Goal: Information Seeking & Learning: Learn about a topic

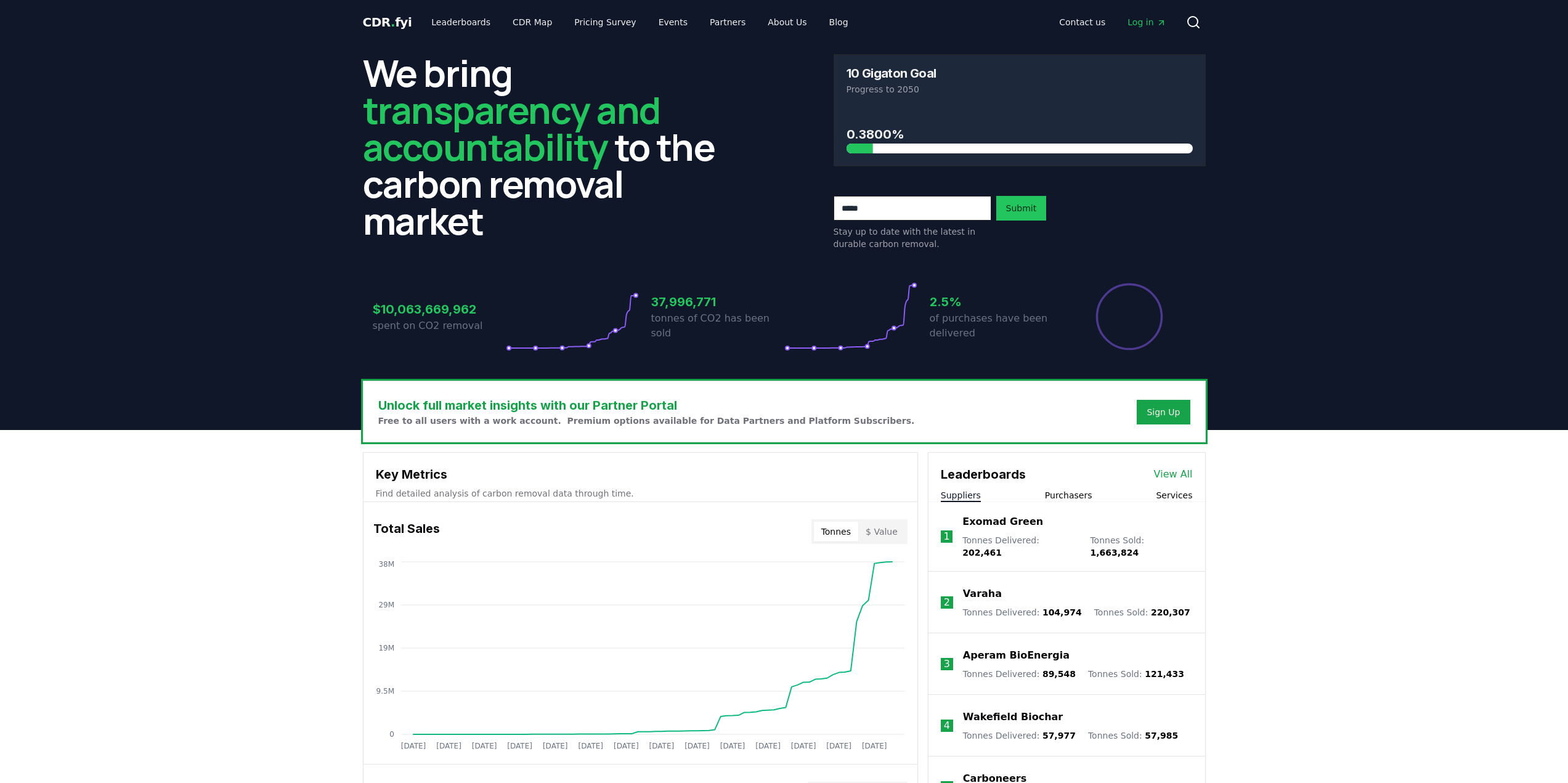
click at [387, 307] on h3 "$10,063,669,962" at bounding box center [439, 310] width 133 height 19
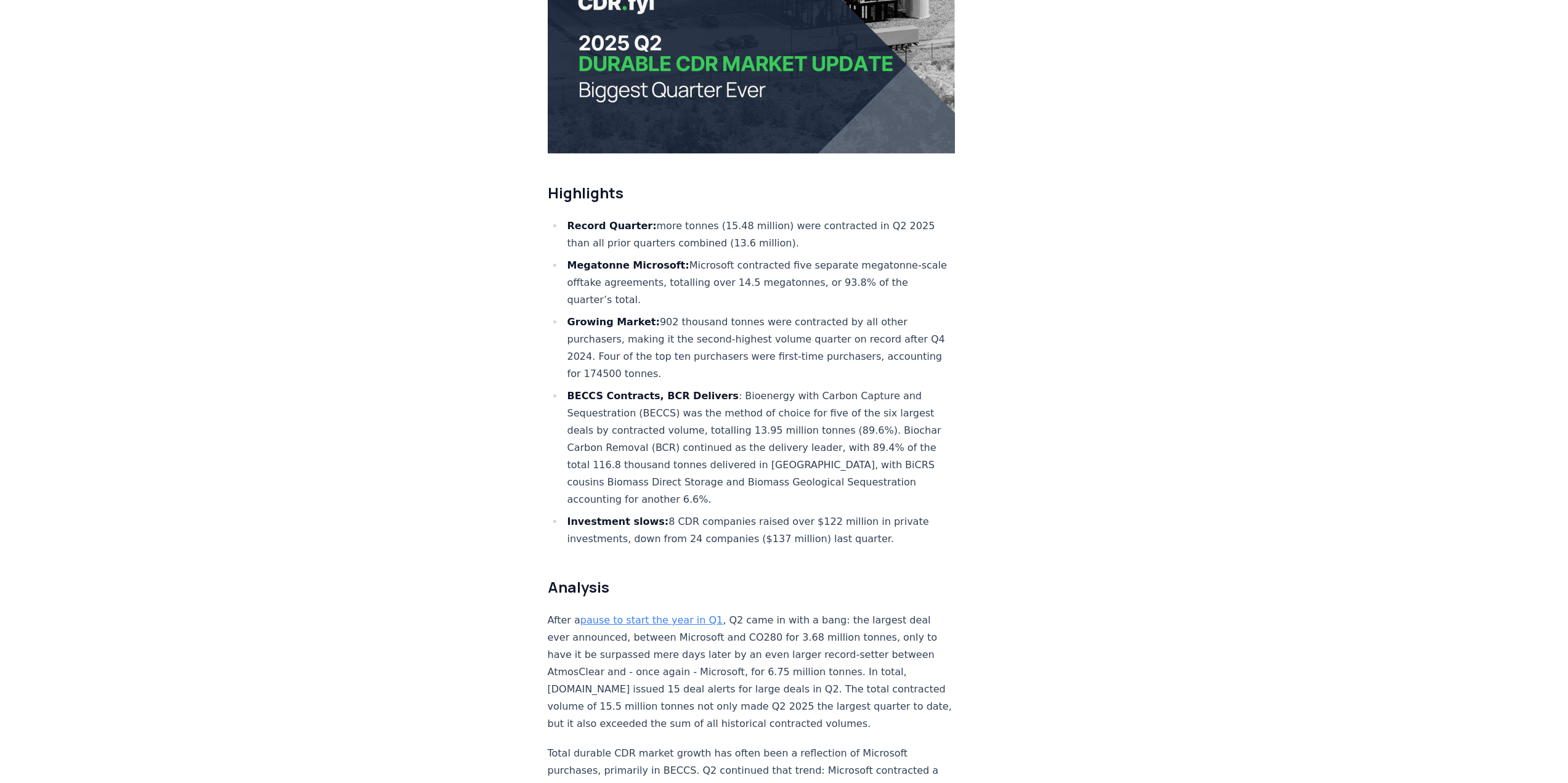
scroll to position [308, 0]
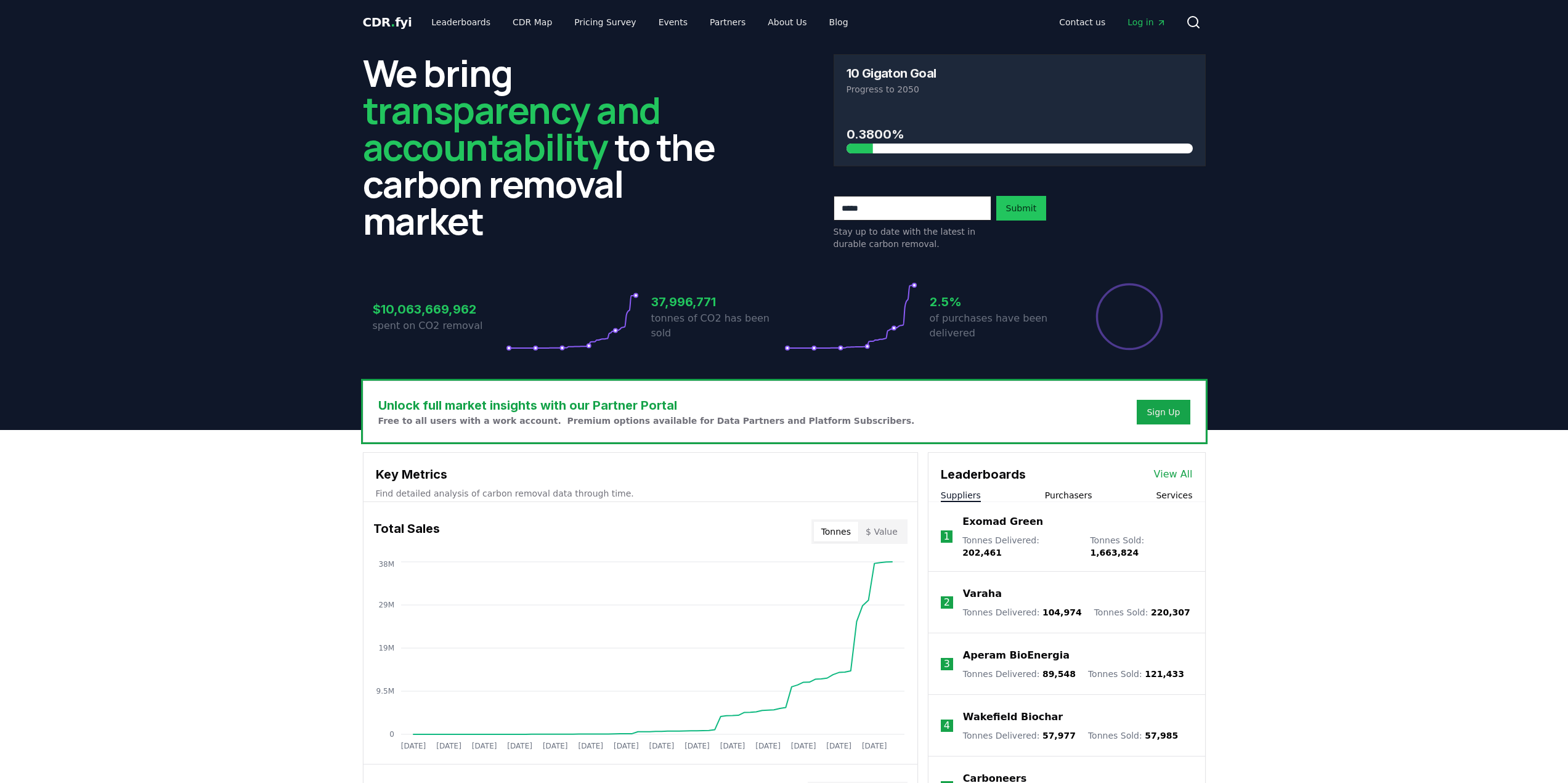
click at [889, 533] on button "$ Value" at bounding box center [881, 531] width 47 height 19
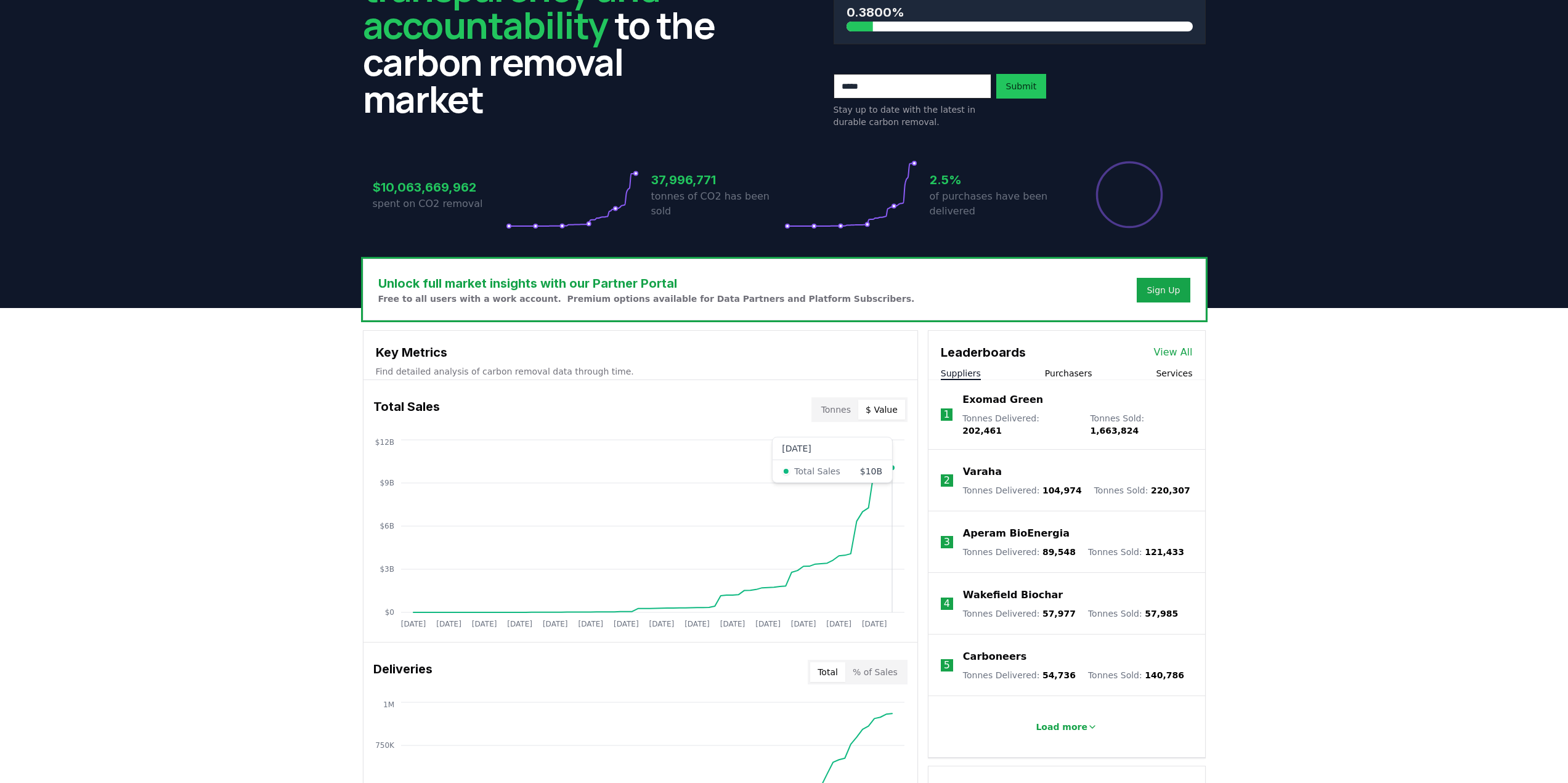
scroll to position [123, 0]
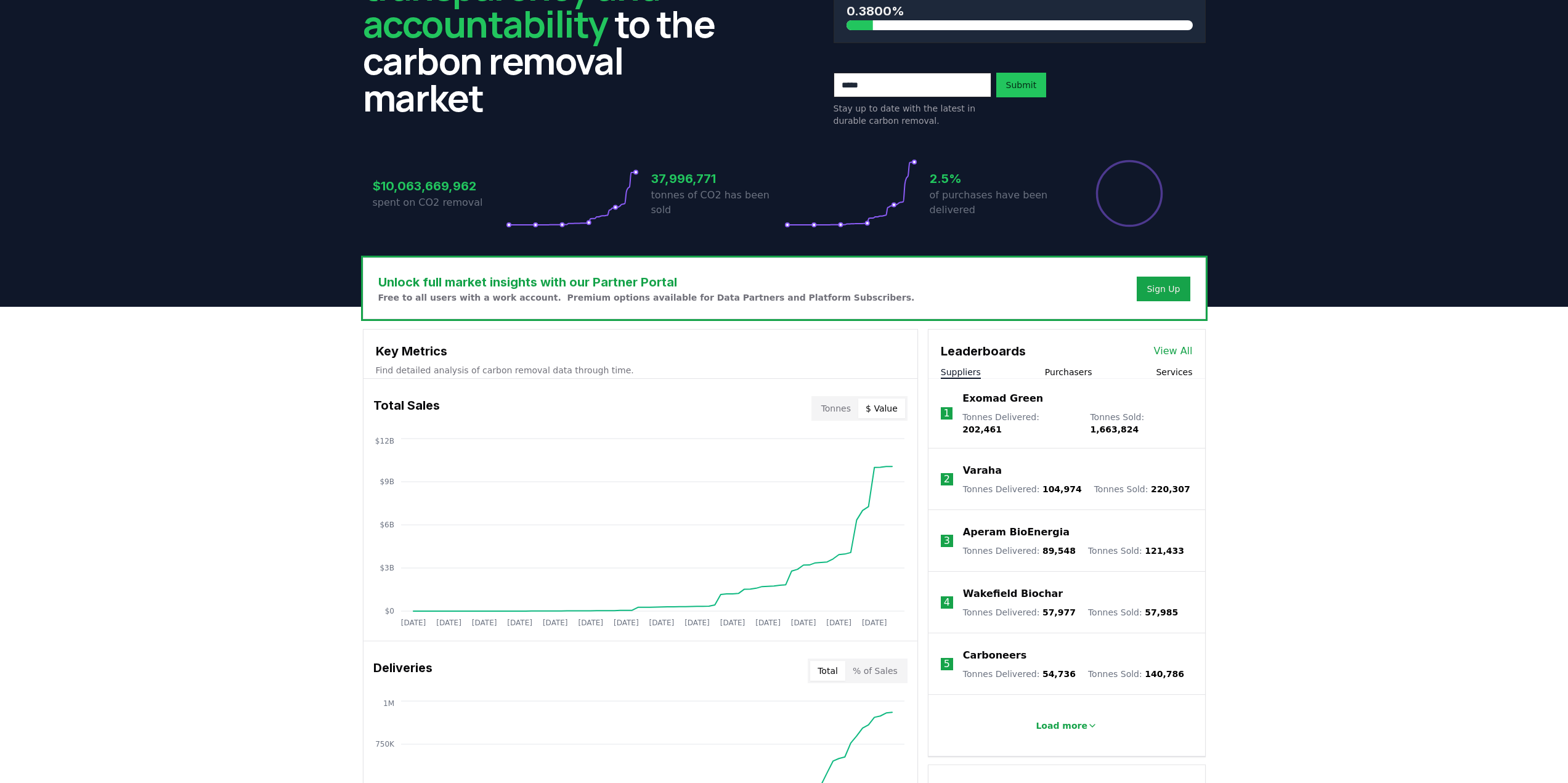
click at [832, 404] on button "Tonnes" at bounding box center [836, 408] width 44 height 19
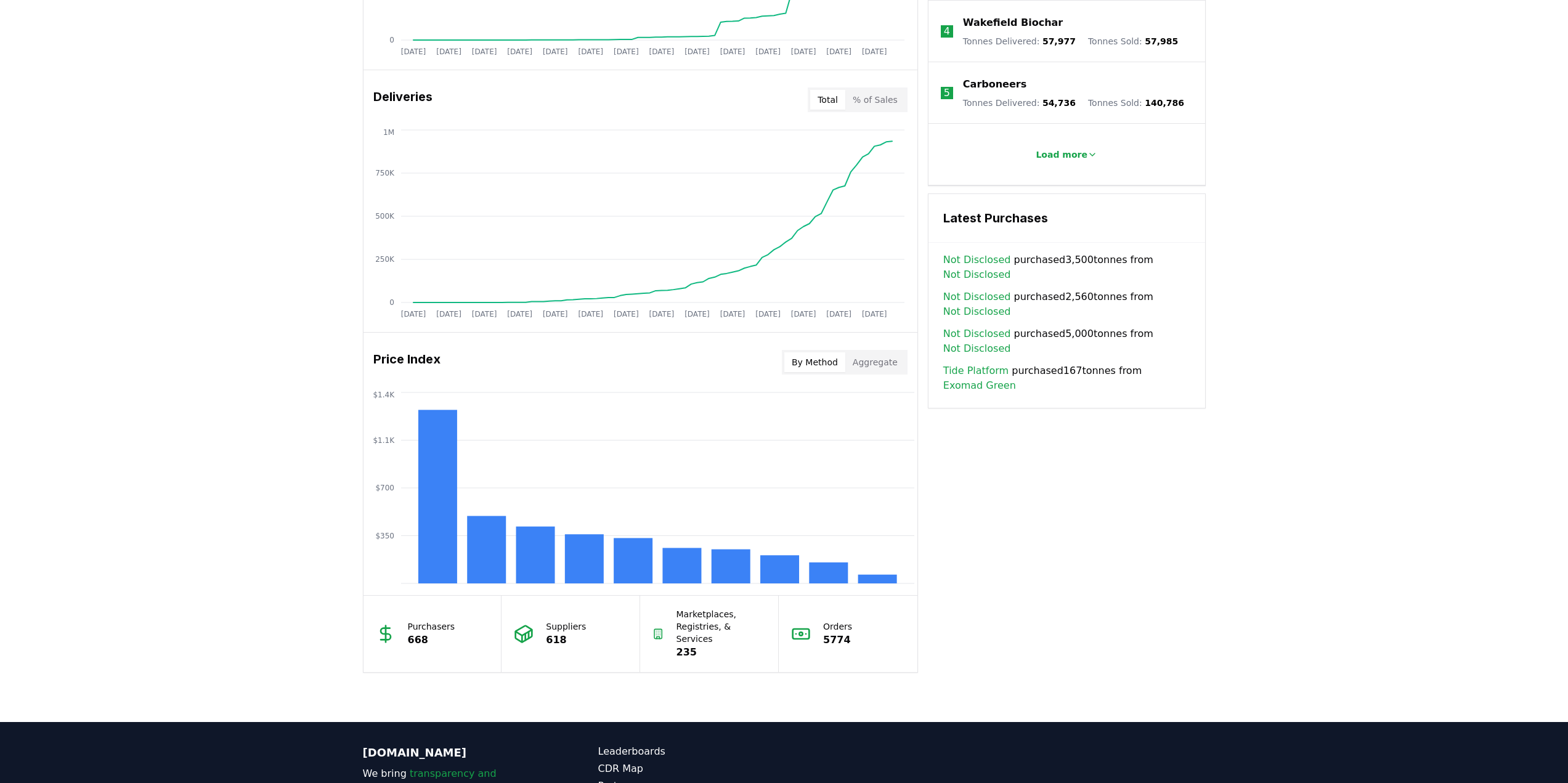
scroll to position [801, 0]
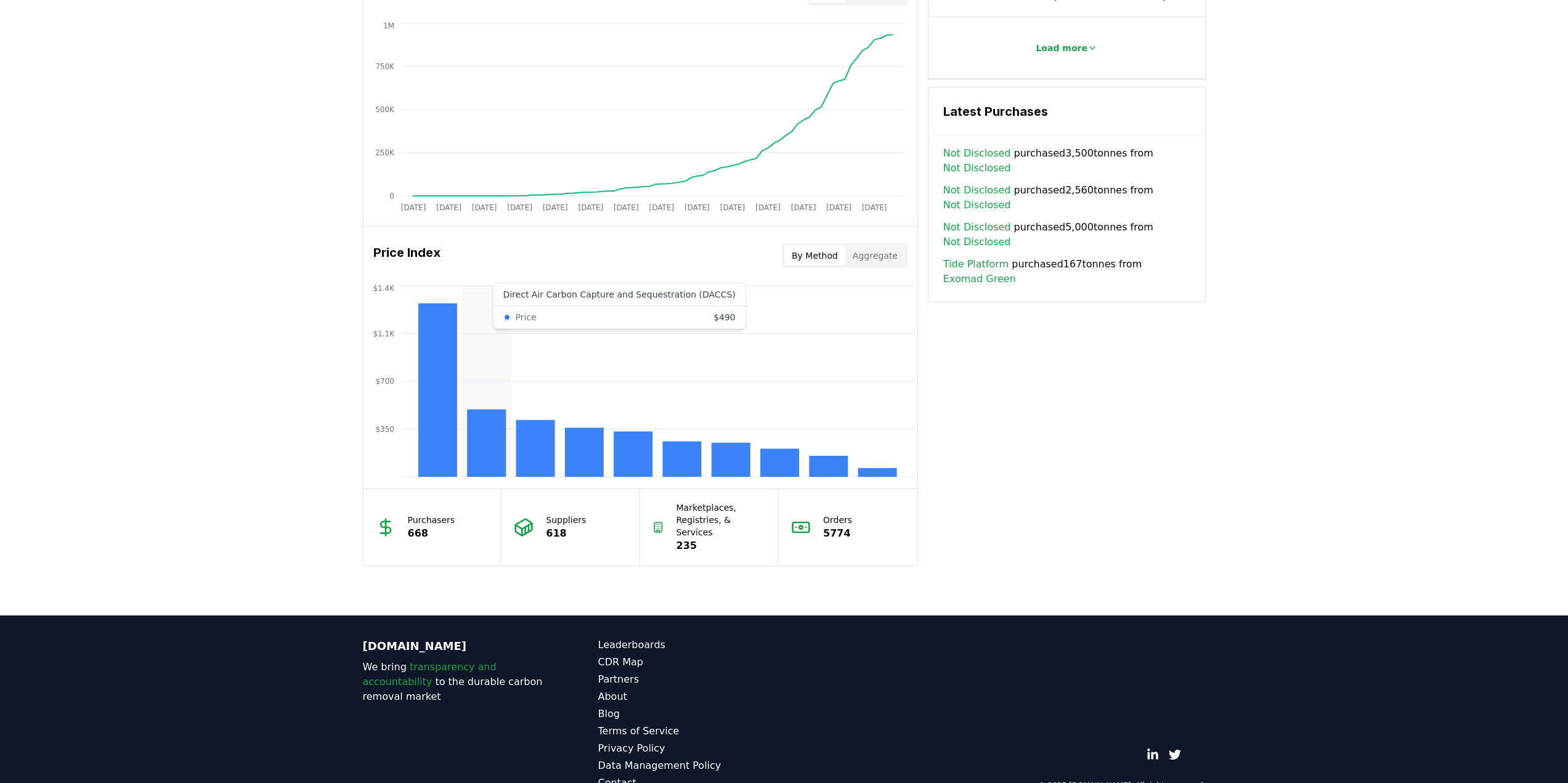
click at [492, 436] on rect at bounding box center [486, 443] width 39 height 67
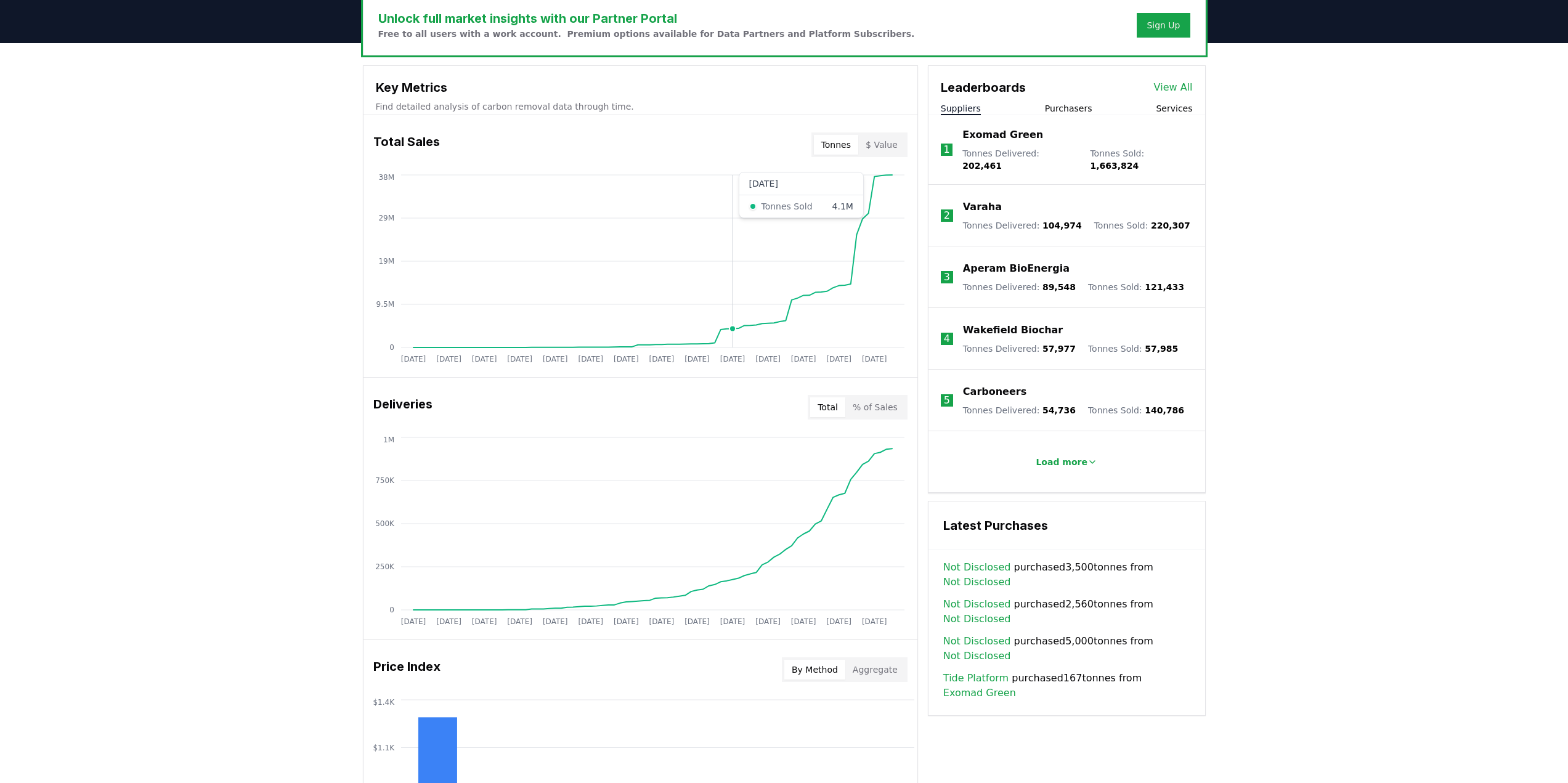
scroll to position [263, 0]
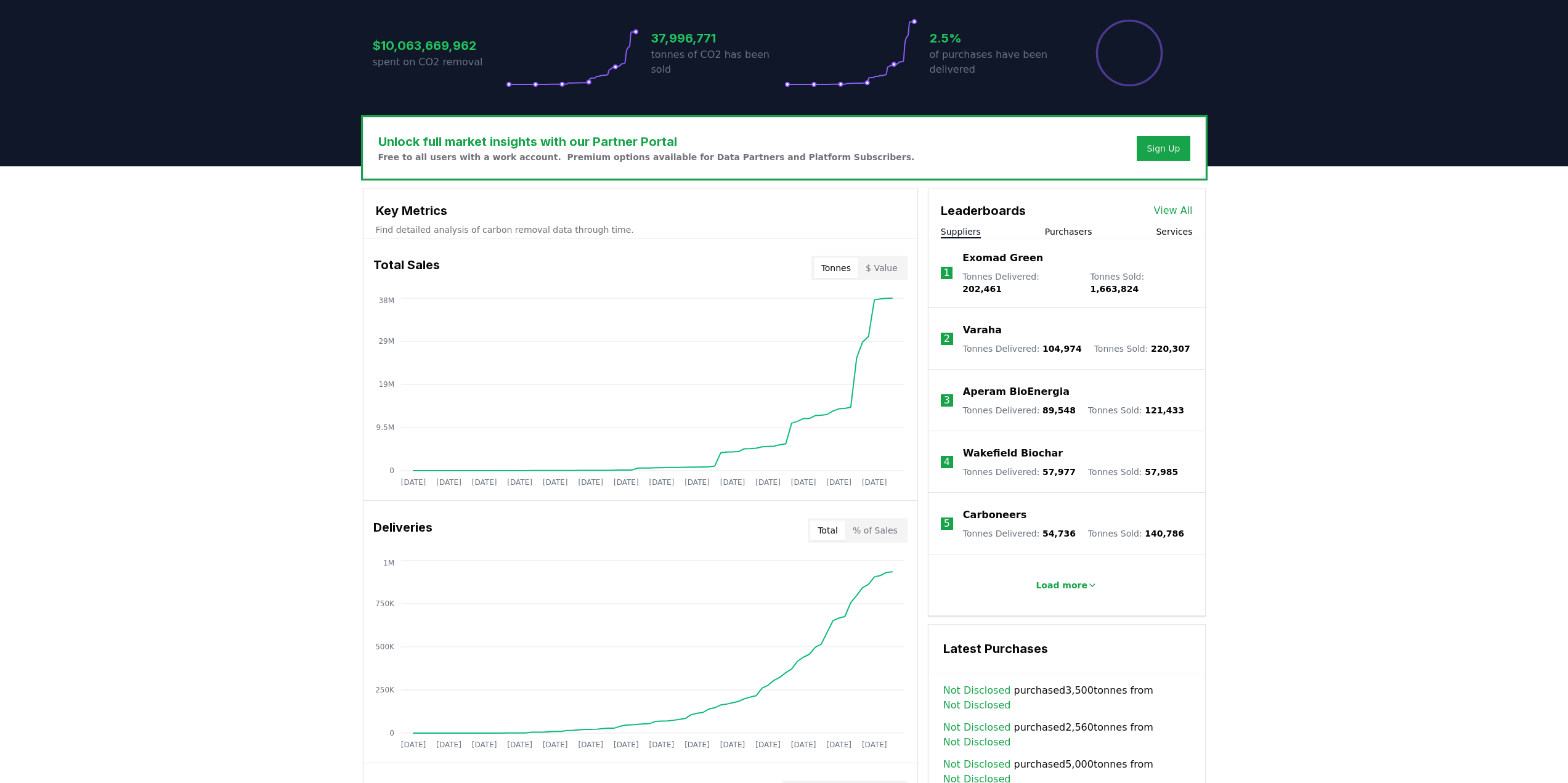
click at [893, 271] on button "$ Value" at bounding box center [881, 268] width 47 height 19
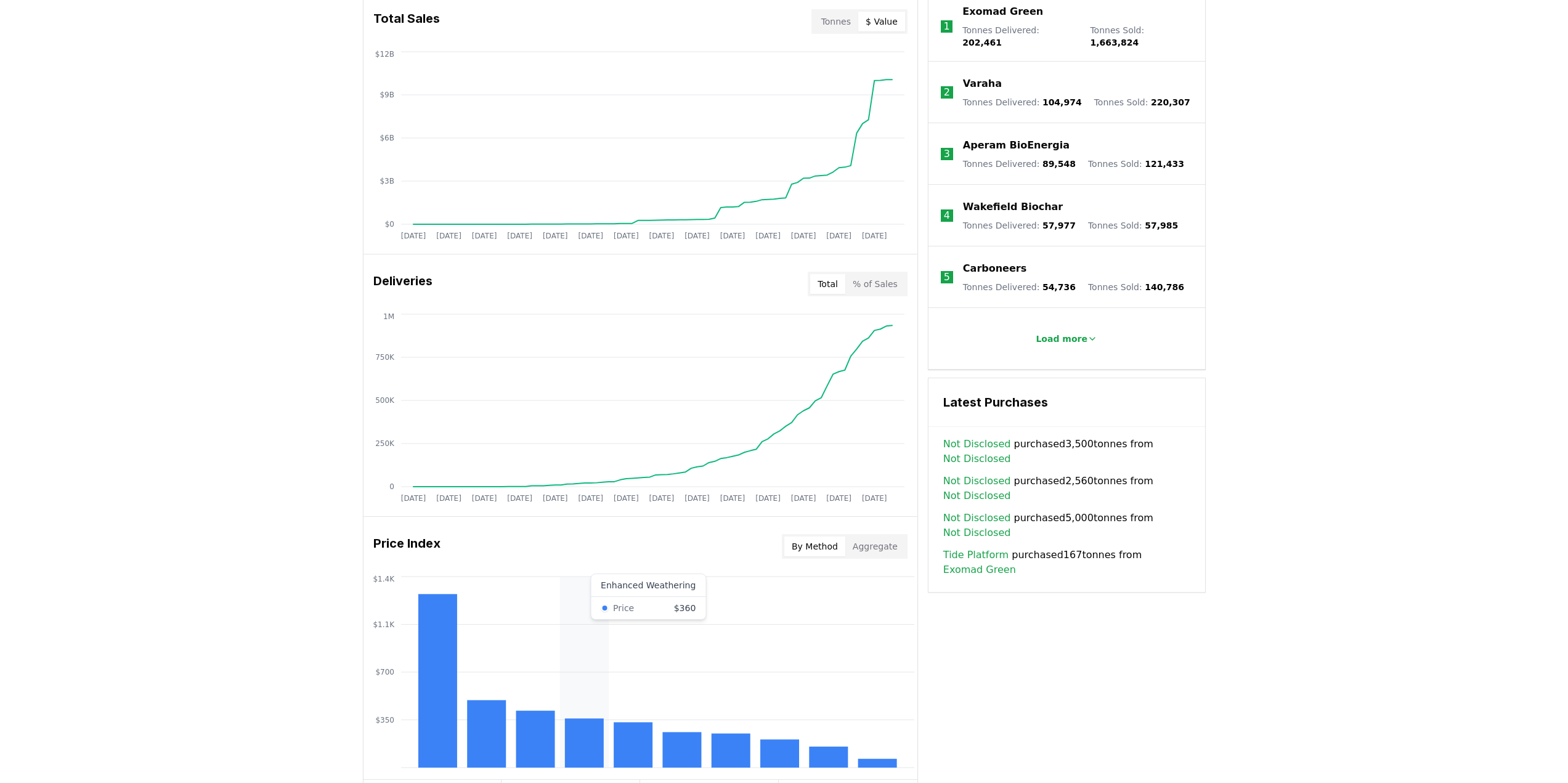
scroll to position [695, 0]
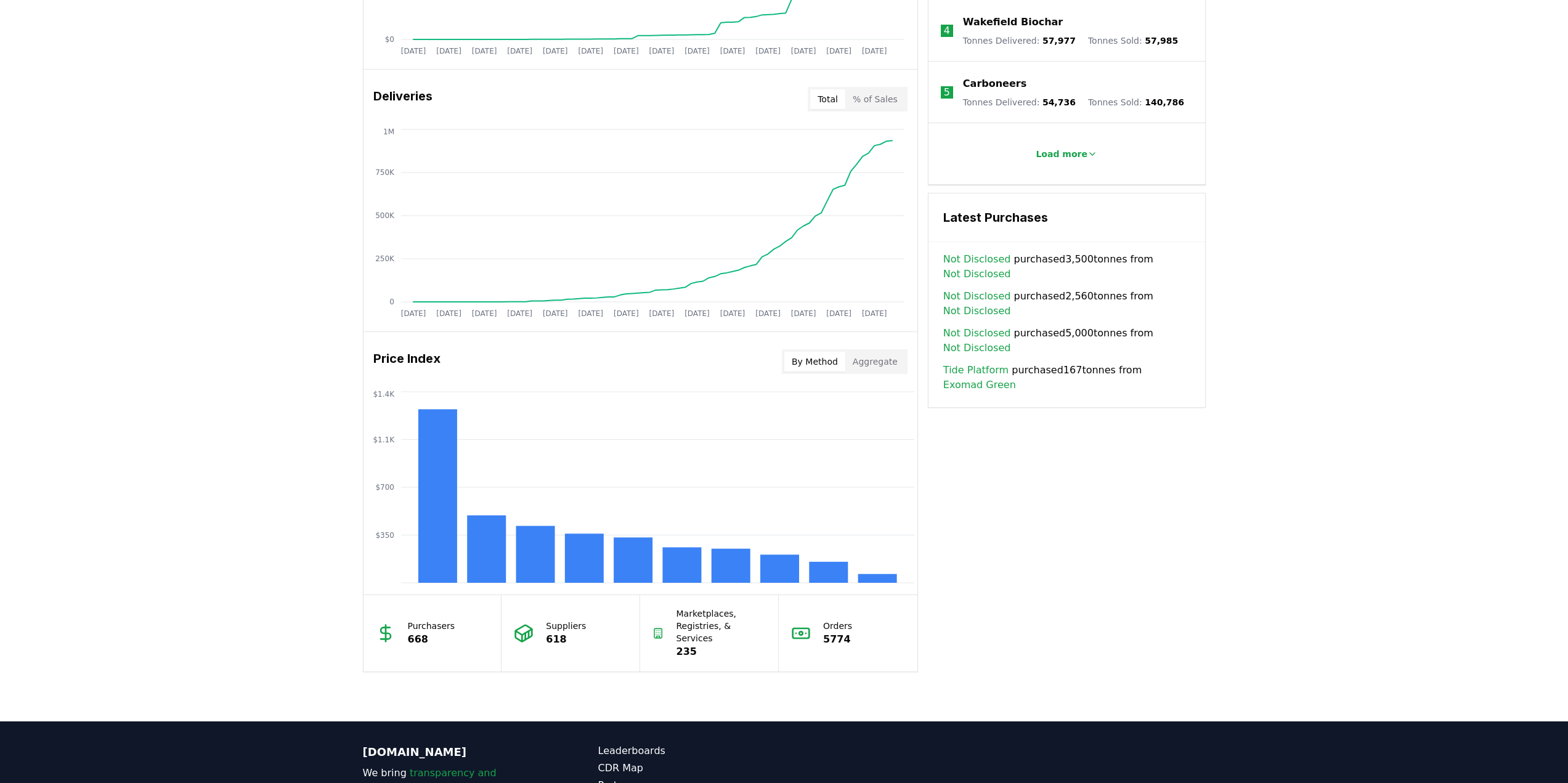
click at [890, 361] on button "Aggregate" at bounding box center [875, 361] width 60 height 19
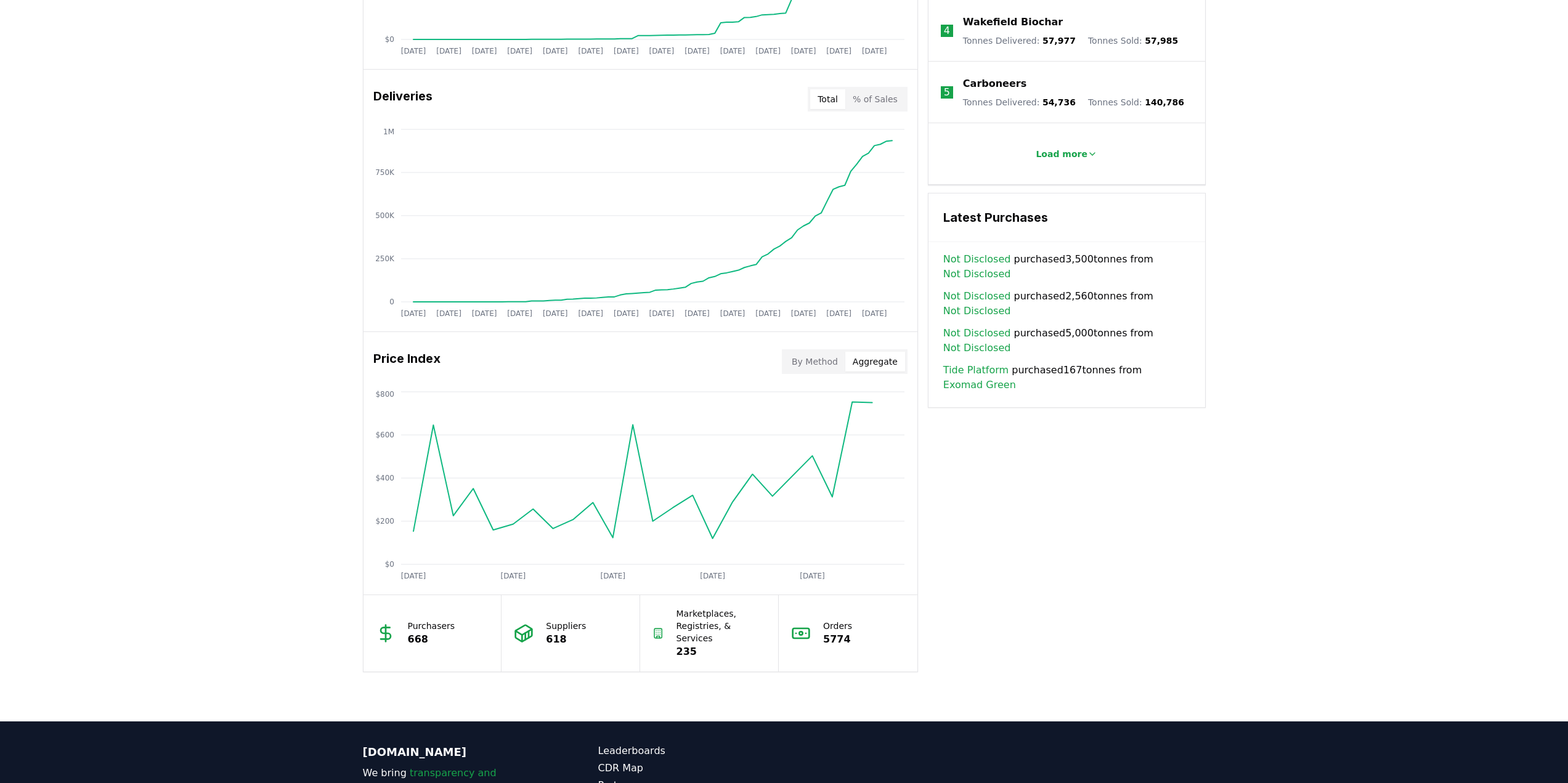
click at [809, 362] on button "By Method" at bounding box center [815, 361] width 61 height 19
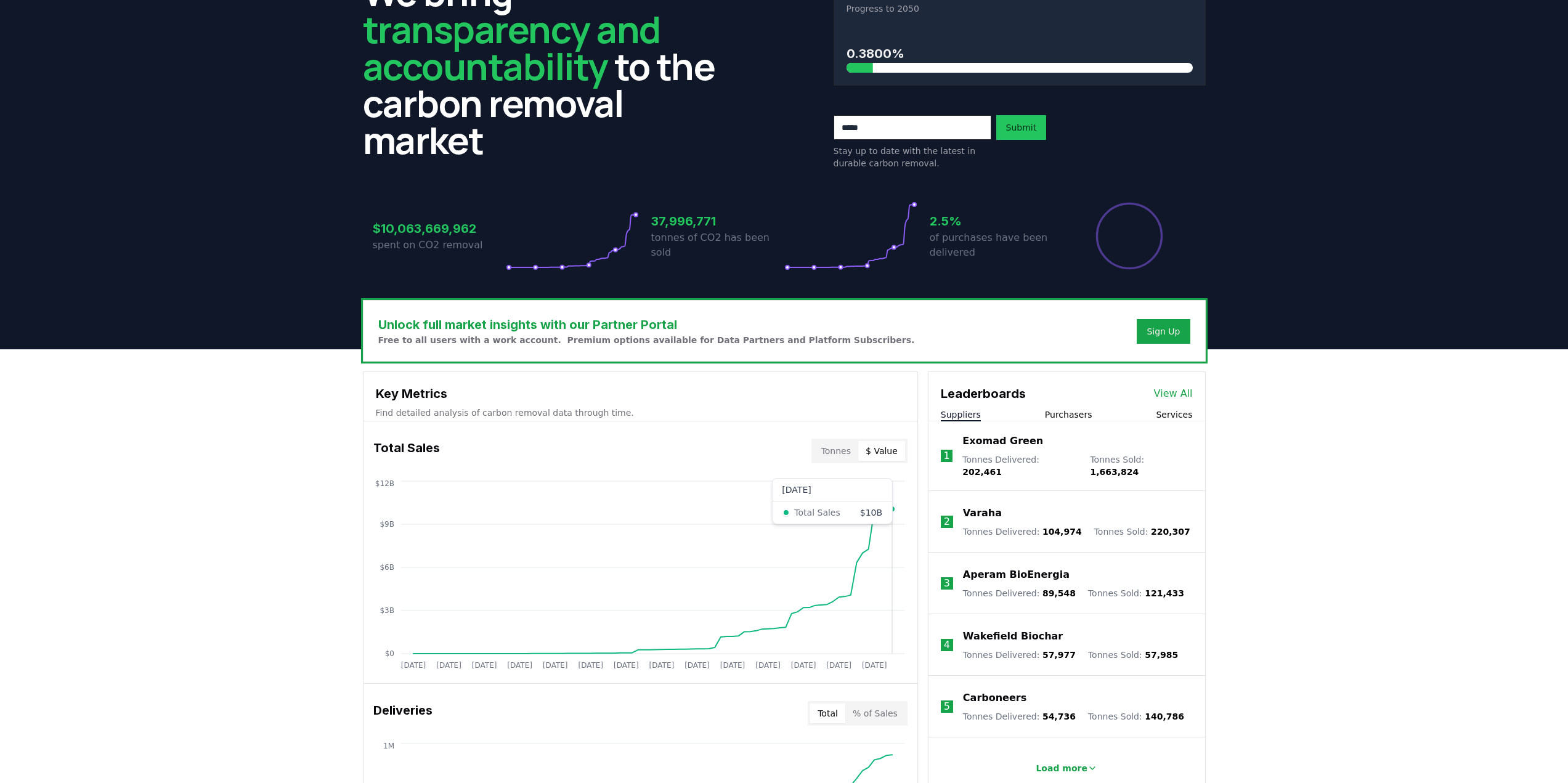
scroll to position [0, 0]
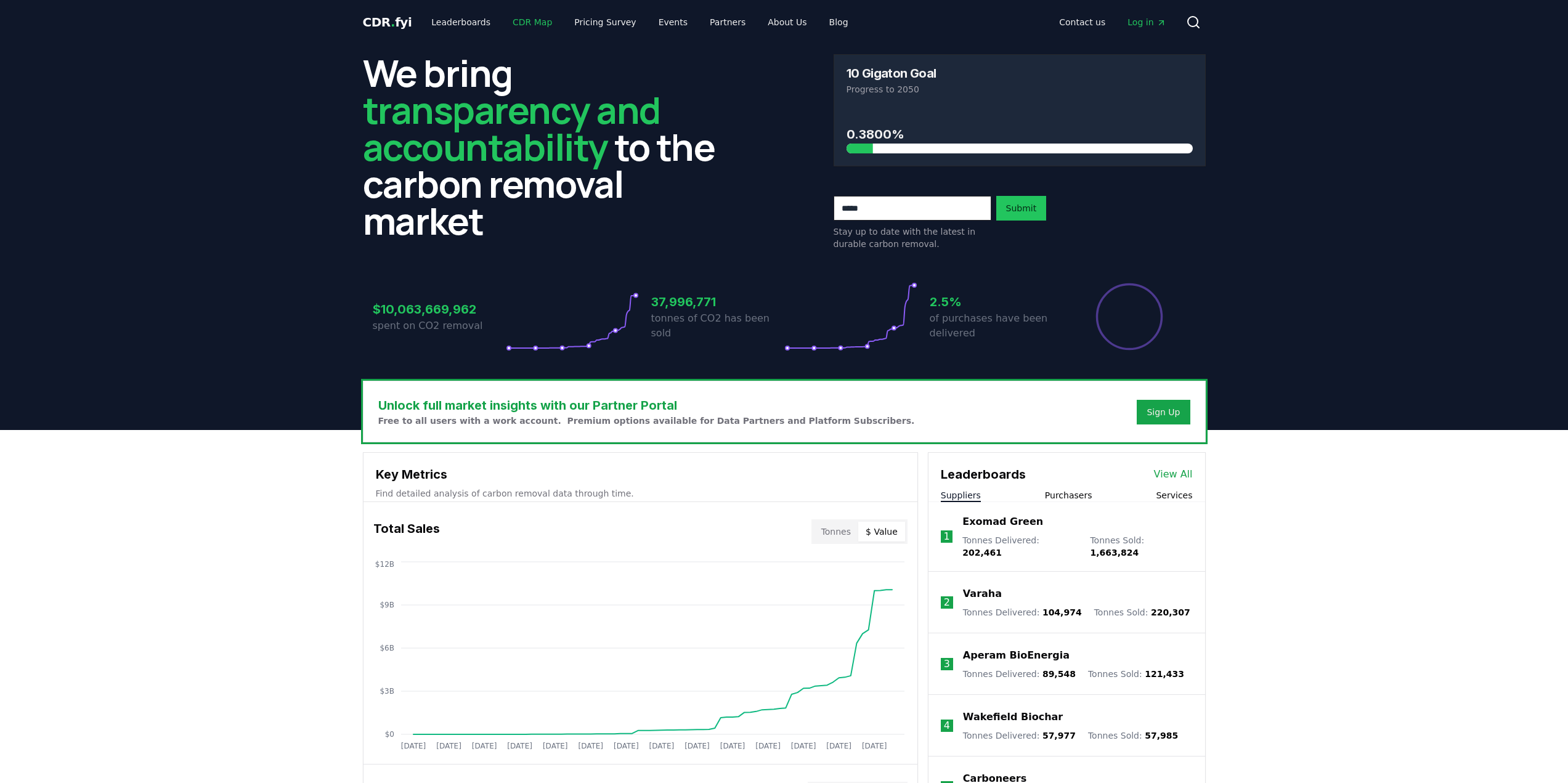
click at [512, 22] on link "CDR Map" at bounding box center [533, 22] width 59 height 22
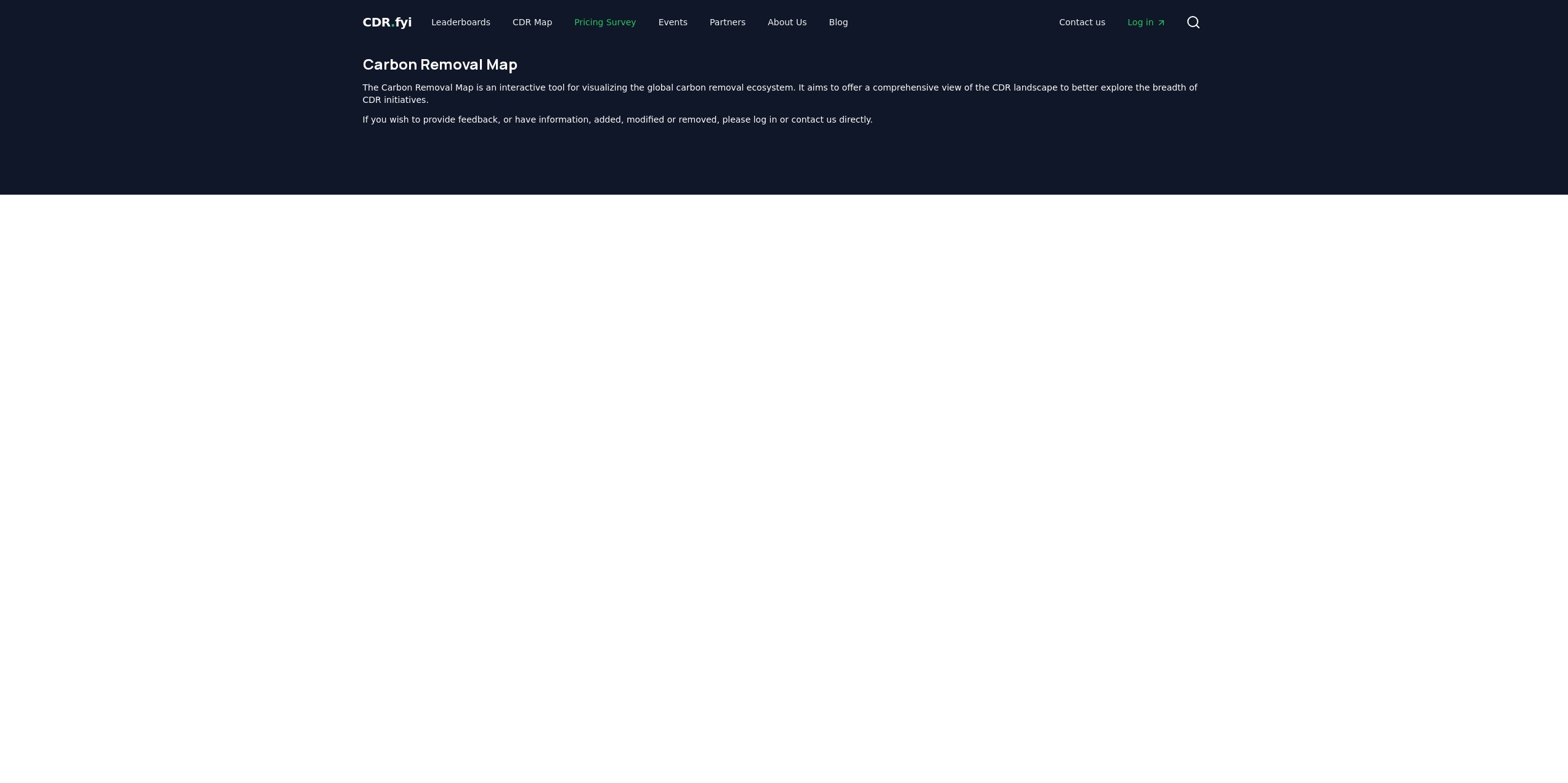
click at [596, 19] on link "Pricing Survey" at bounding box center [605, 22] width 82 height 22
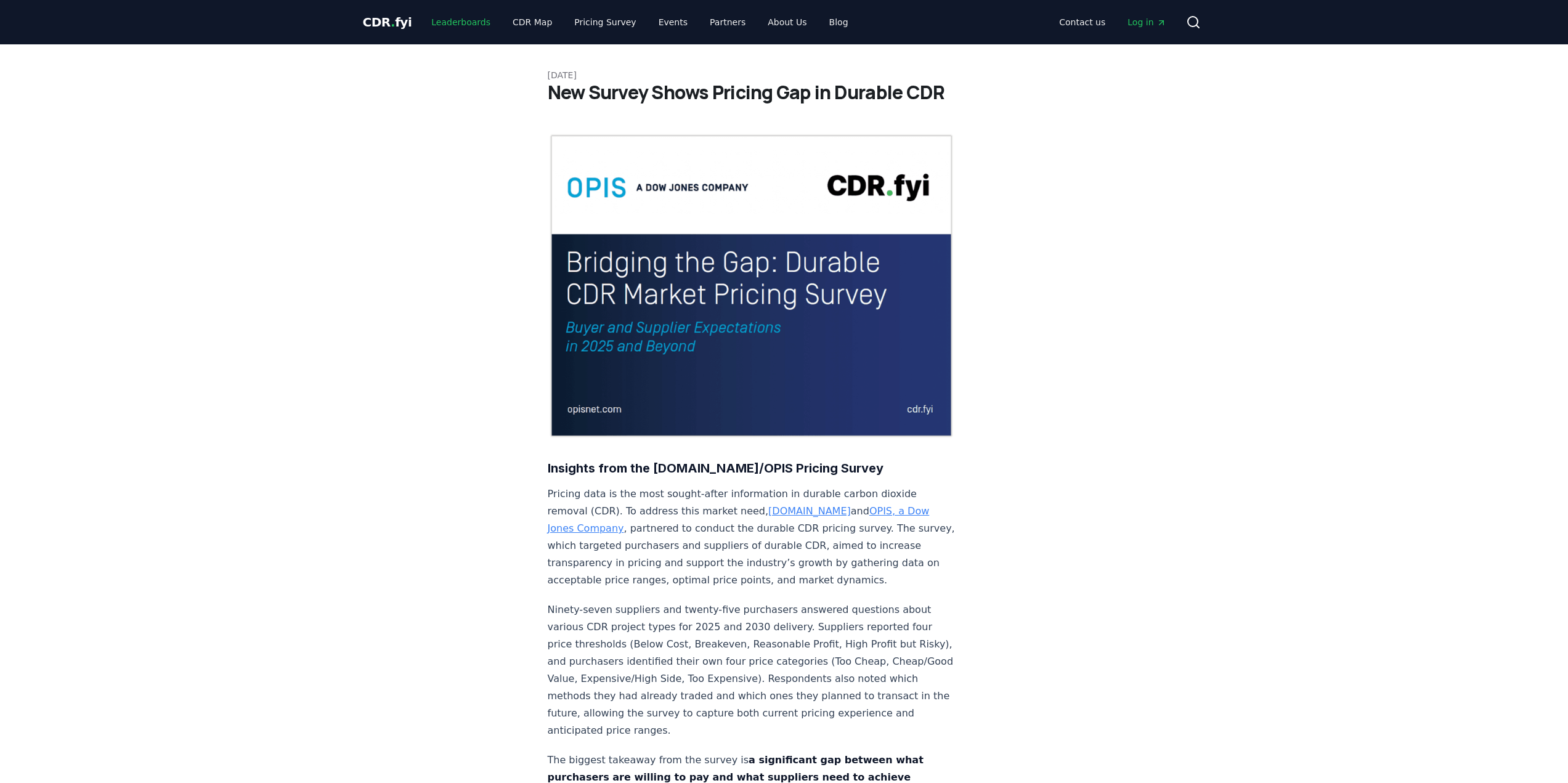
click at [465, 25] on link "Leaderboards" at bounding box center [460, 22] width 79 height 22
